Goal: Task Accomplishment & Management: Use online tool/utility

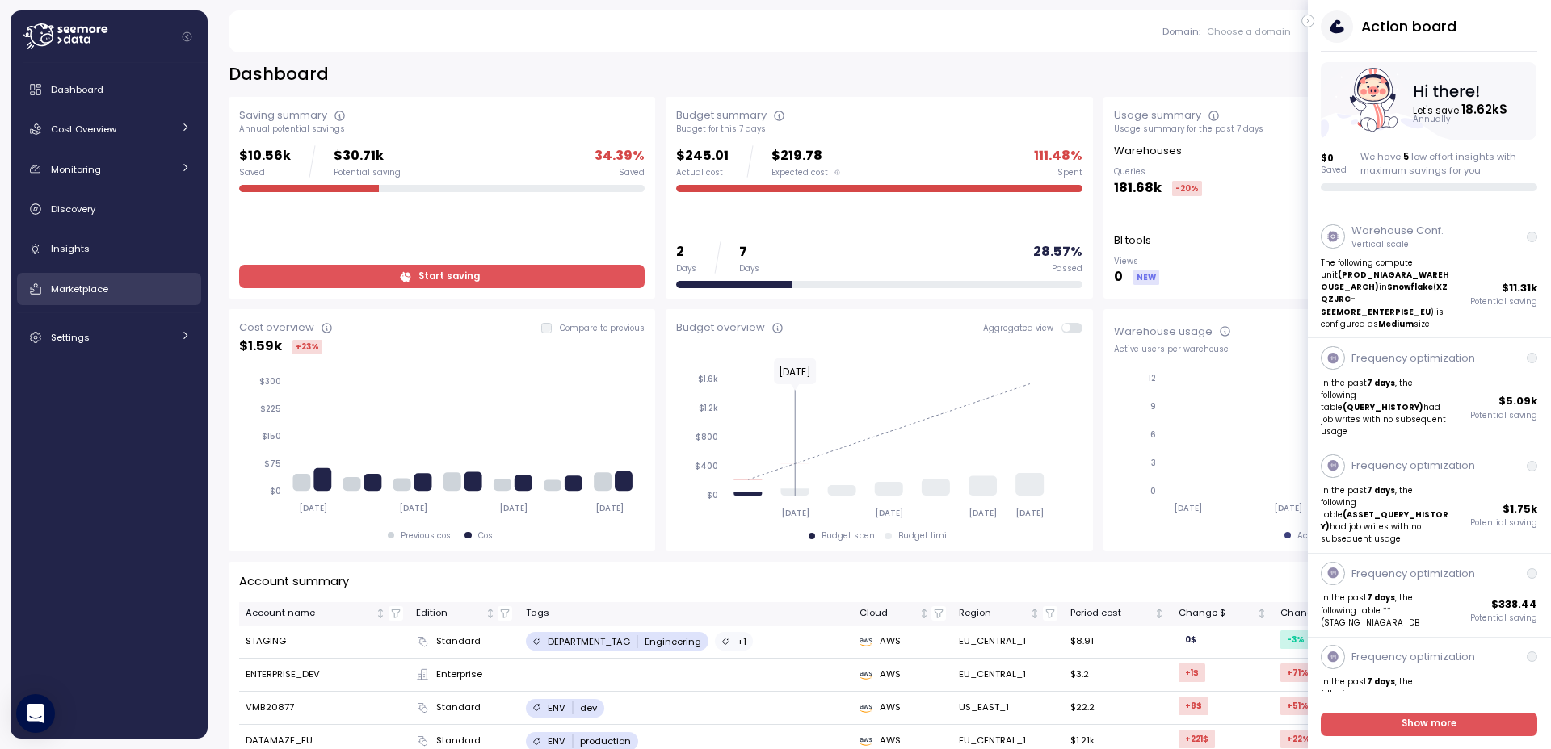
click at [85, 281] on div "Marketplace" at bounding box center [121, 289] width 140 height 16
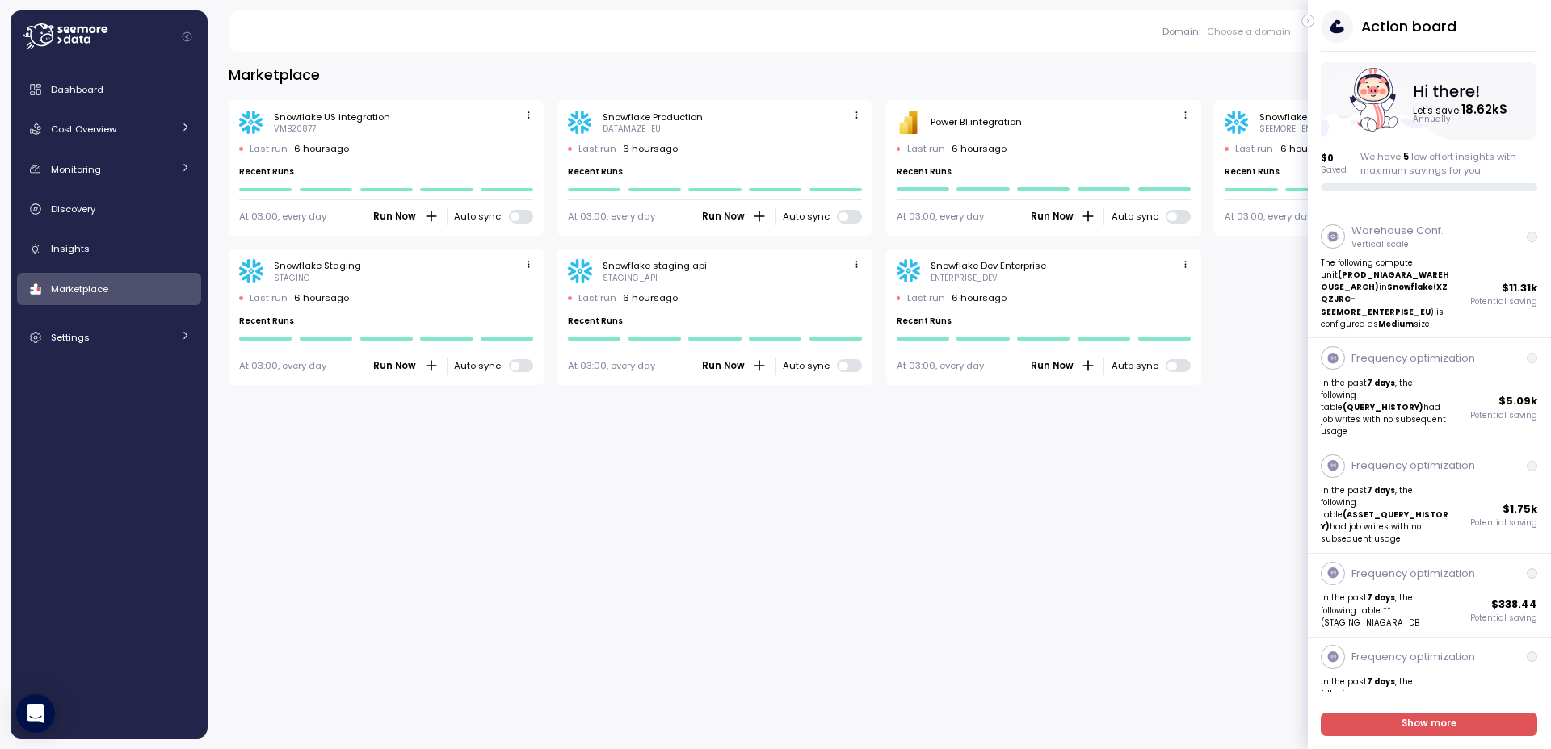
click at [1313, 24] on div "Action board Let's save 18.62k $ Annually $ 0 Saved We have 5 low effort insigh…" at bounding box center [1429, 100] width 243 height 181
click at [1311, 18] on button "button" at bounding box center [1307, 21] width 13 height 13
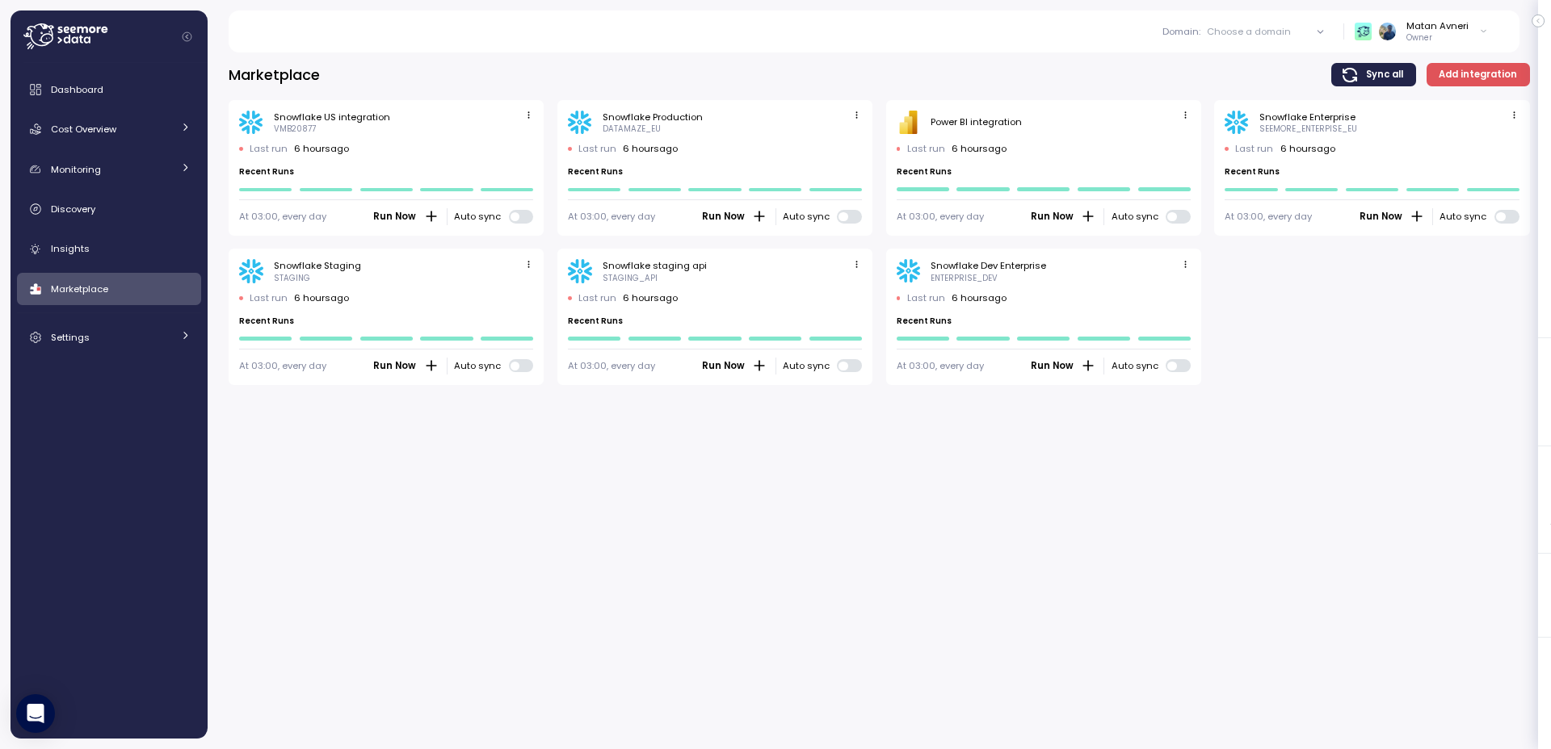
click at [1471, 78] on span "Add integration" at bounding box center [1477, 75] width 78 height 22
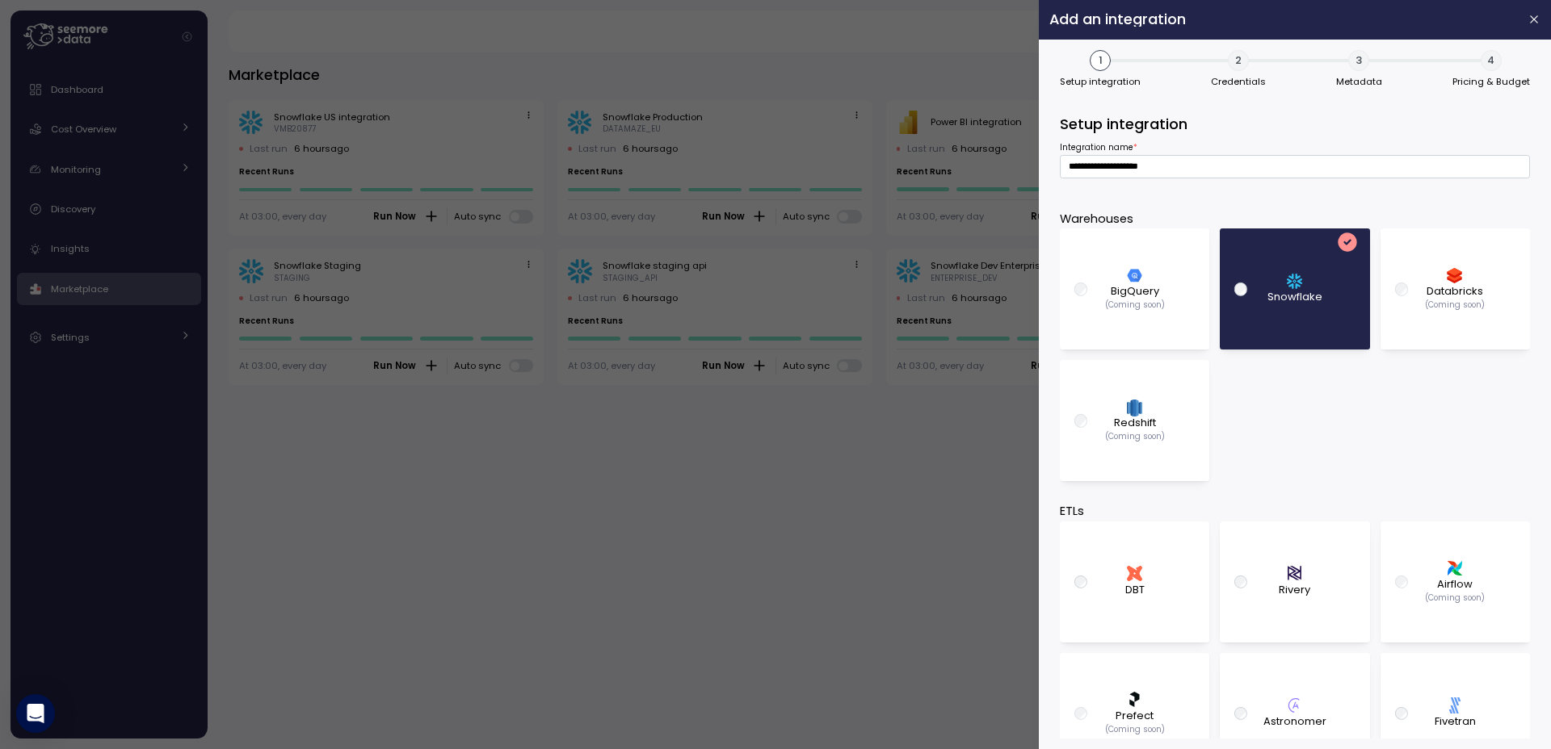
click at [1417, 399] on div "BigQuery (Coming soon) Snowflake image/svg+xml Databricks (Coming soon) Redshif…" at bounding box center [1295, 355] width 470 height 253
click at [653, 472] on div at bounding box center [775, 374] width 1551 height 749
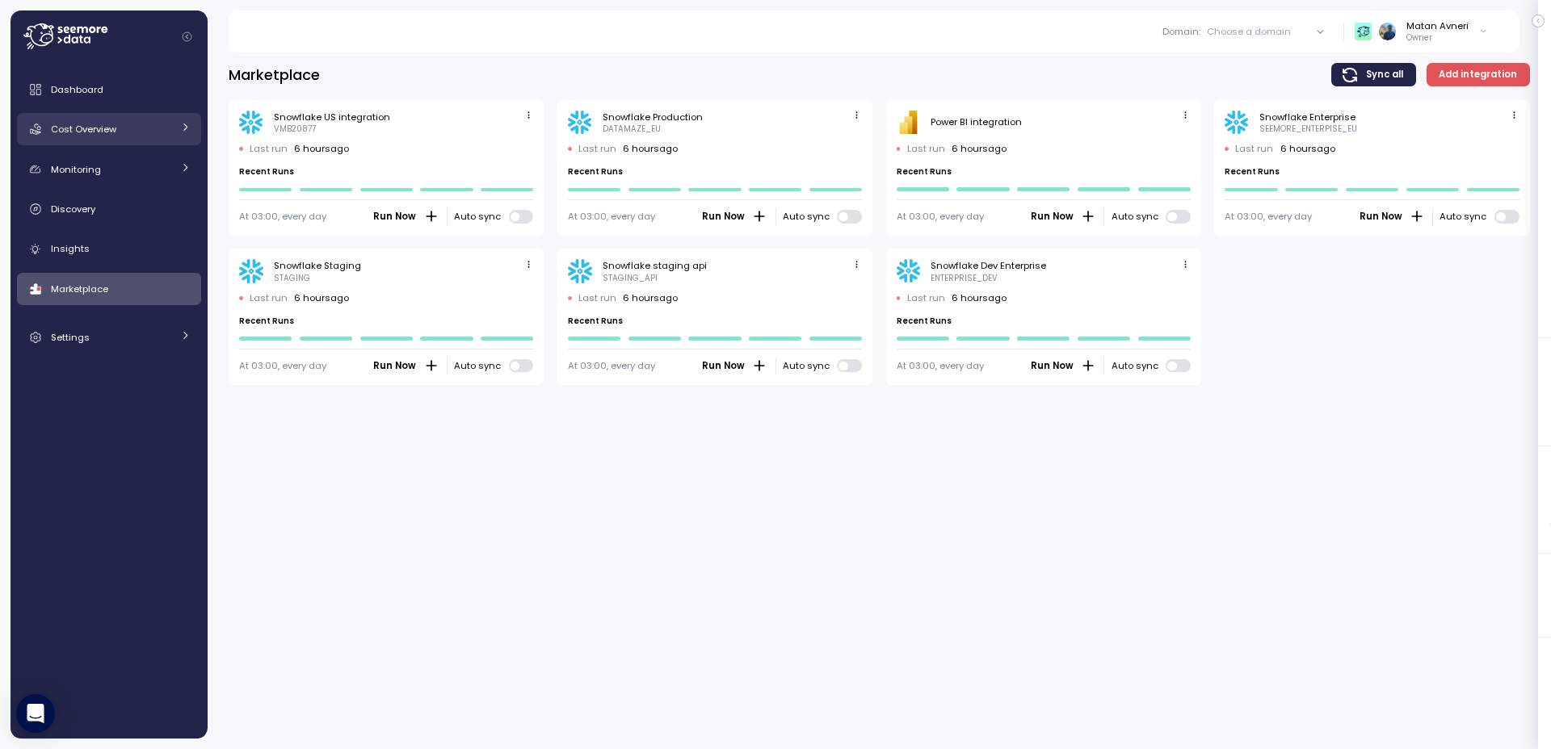
click at [93, 132] on span "Cost Overview" at bounding box center [83, 129] width 65 height 13
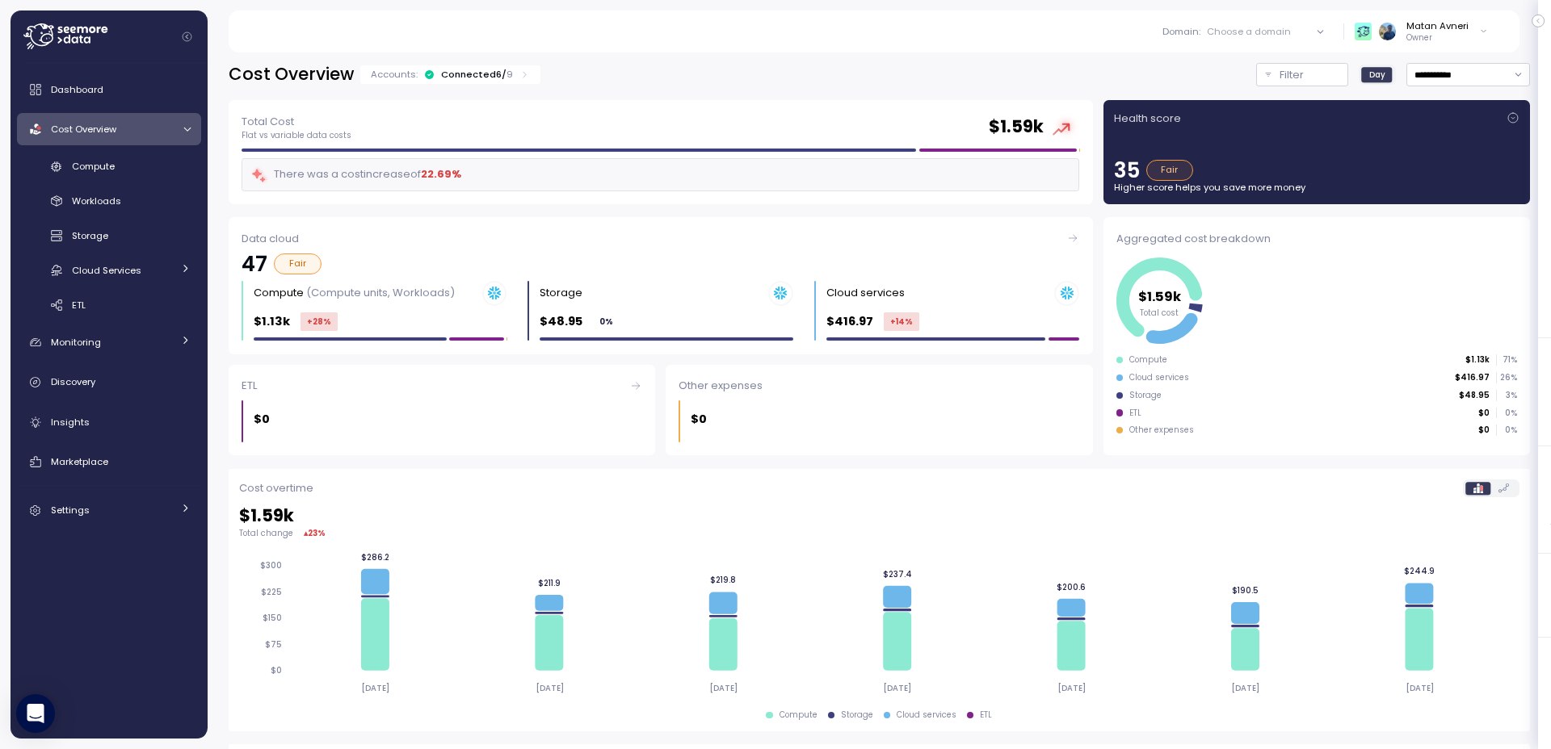
click at [414, 84] on div "Cost Overview Accounts: Connected 6 / 9" at bounding box center [385, 74] width 313 height 23
click at [426, 72] on icon at bounding box center [429, 74] width 9 height 9
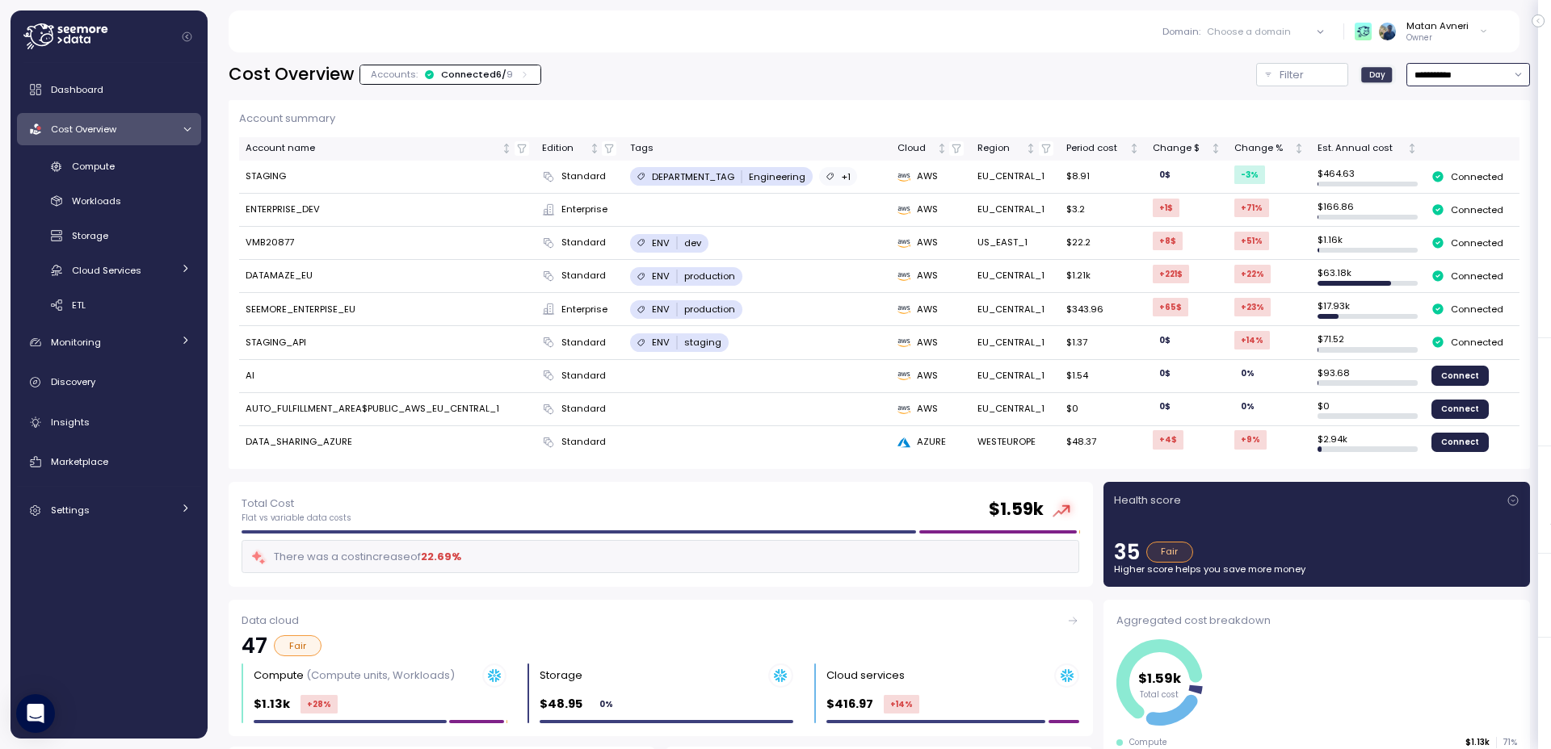
click at [1442, 76] on input "**********" at bounding box center [1468, 74] width 124 height 23
click at [1304, 77] on div "Filter" at bounding box center [1309, 75] width 60 height 16
